Goal: Task Accomplishment & Management: Use online tool/utility

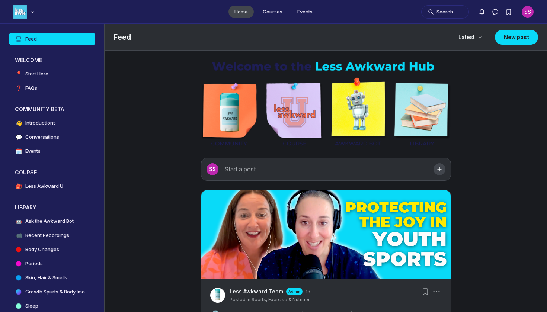
scroll to position [2238, 1424]
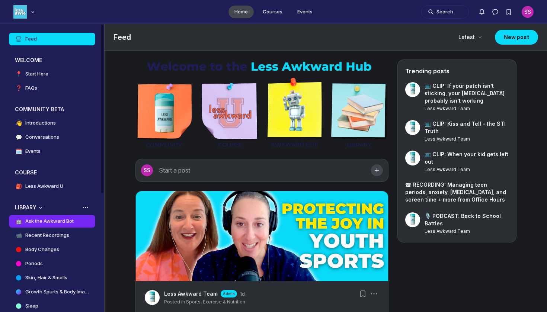
click at [64, 220] on h4 "Ask the Awkward Bot" at bounding box center [49, 221] width 48 height 7
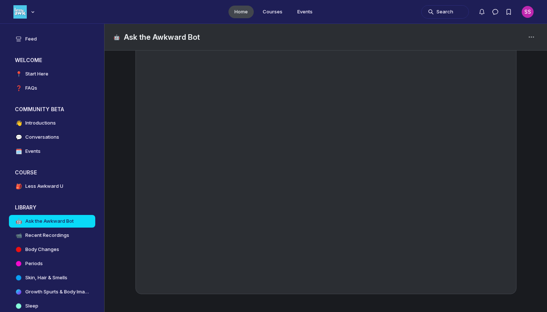
scroll to position [111, 0]
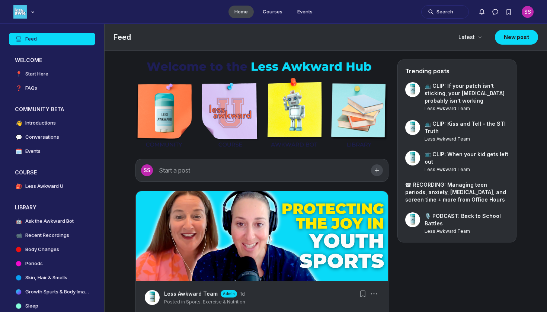
scroll to position [2238, 1424]
click at [87, 223] on link "🤖 Ask the Awkward Bot" at bounding box center [52, 221] width 86 height 13
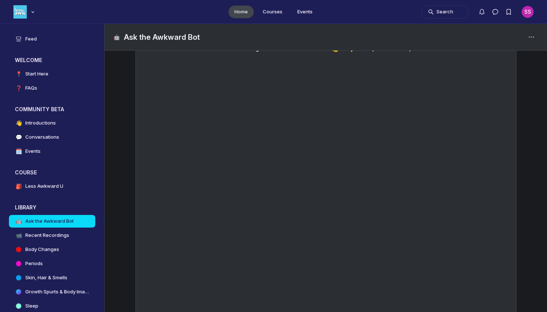
scroll to position [79, 0]
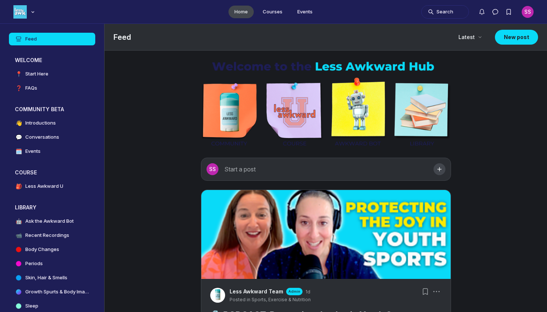
scroll to position [2238, 1424]
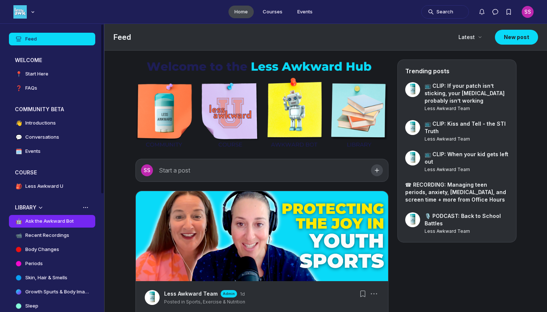
click at [62, 224] on h4 "Ask the Awkward Bot" at bounding box center [49, 221] width 48 height 7
